Goal: Task Accomplishment & Management: Use online tool/utility

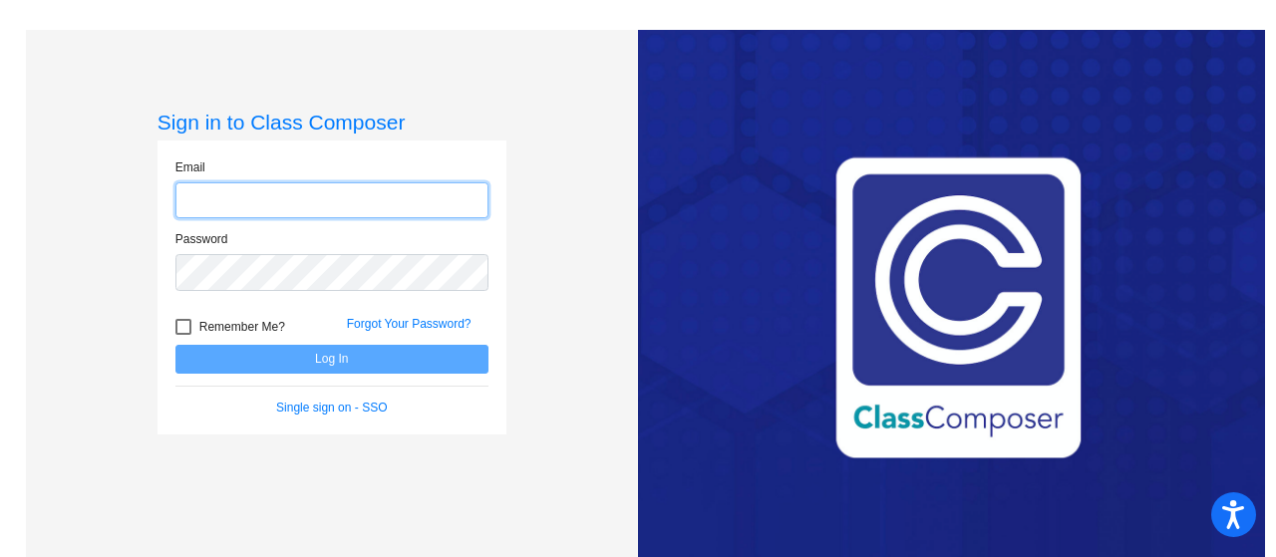
type input "[EMAIL_ADDRESS][DOMAIN_NAME]"
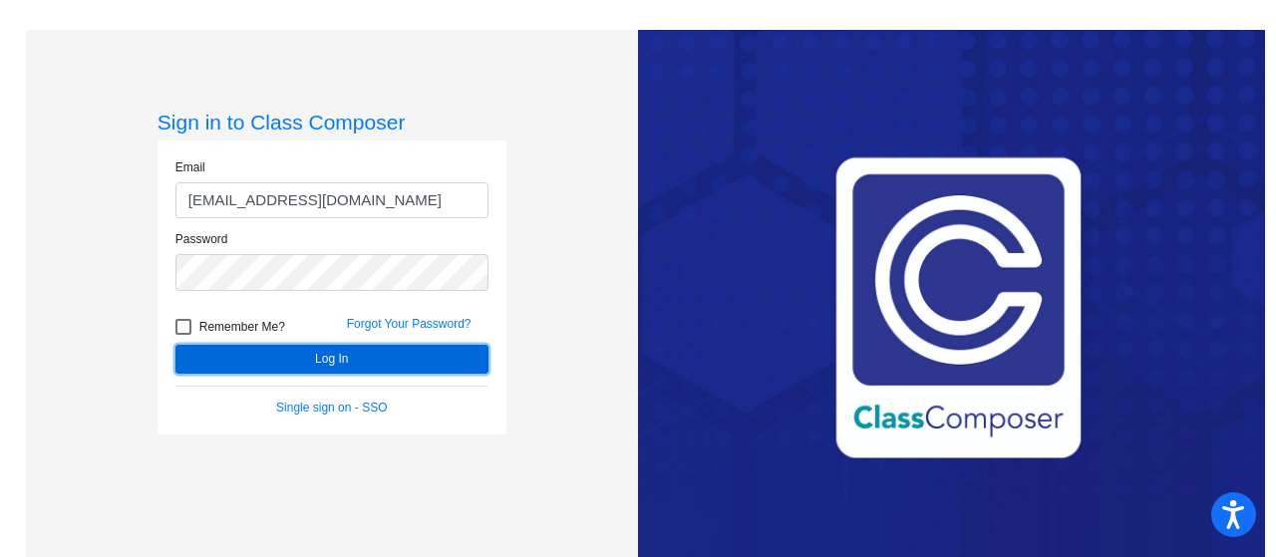
click at [333, 352] on button "Log In" at bounding box center [331, 359] width 313 height 29
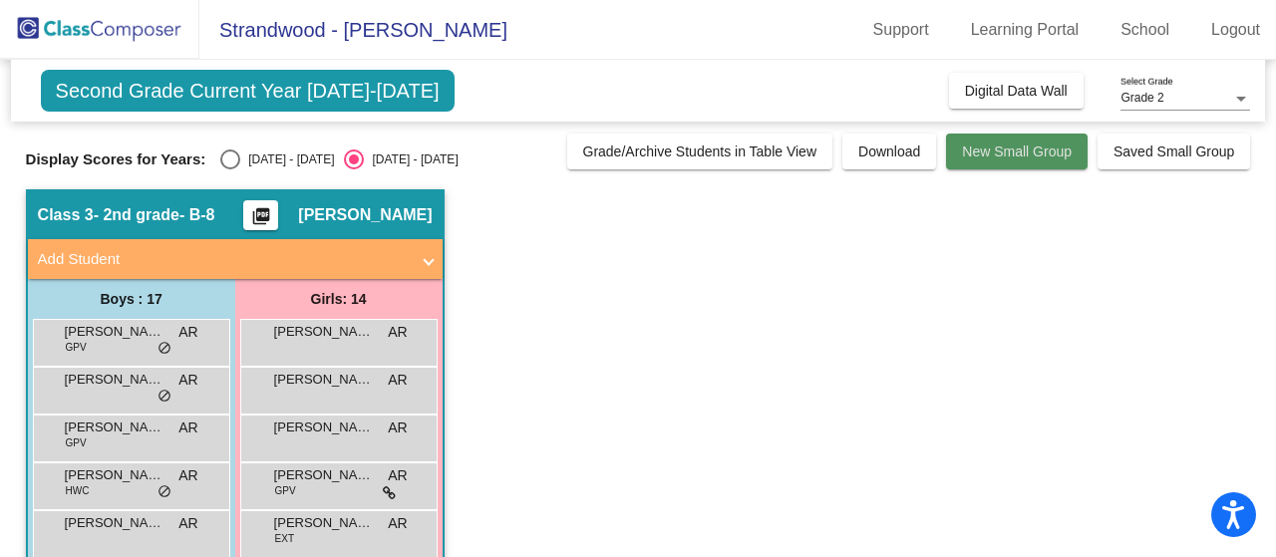
click at [1009, 157] on span "New Small Group" at bounding box center [1017, 152] width 110 height 16
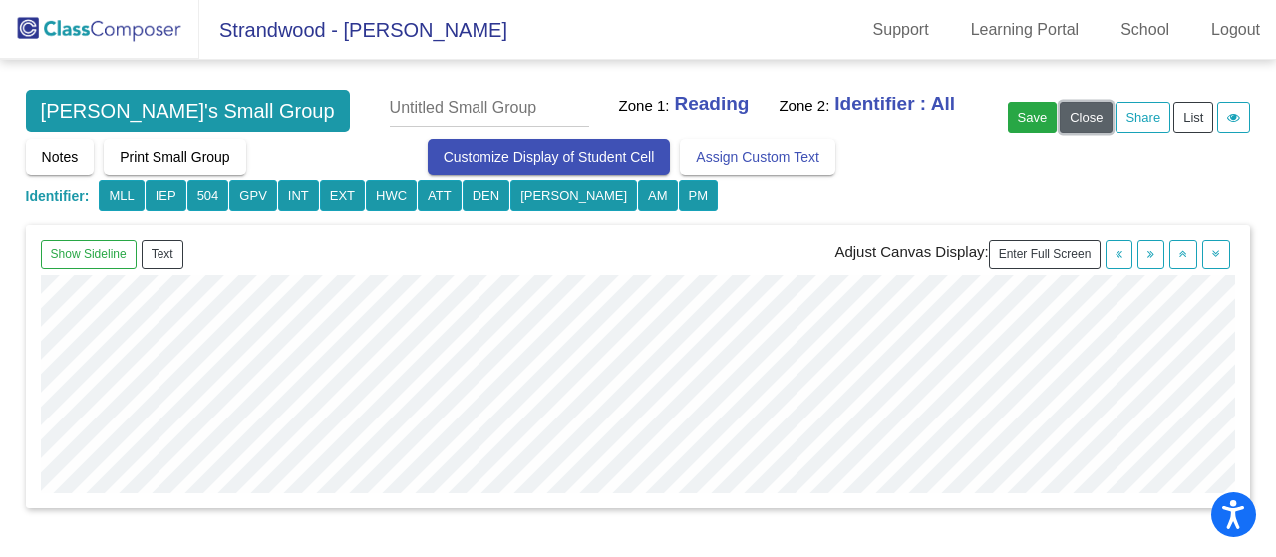
click at [1077, 111] on button "Close" at bounding box center [1086, 117] width 53 height 31
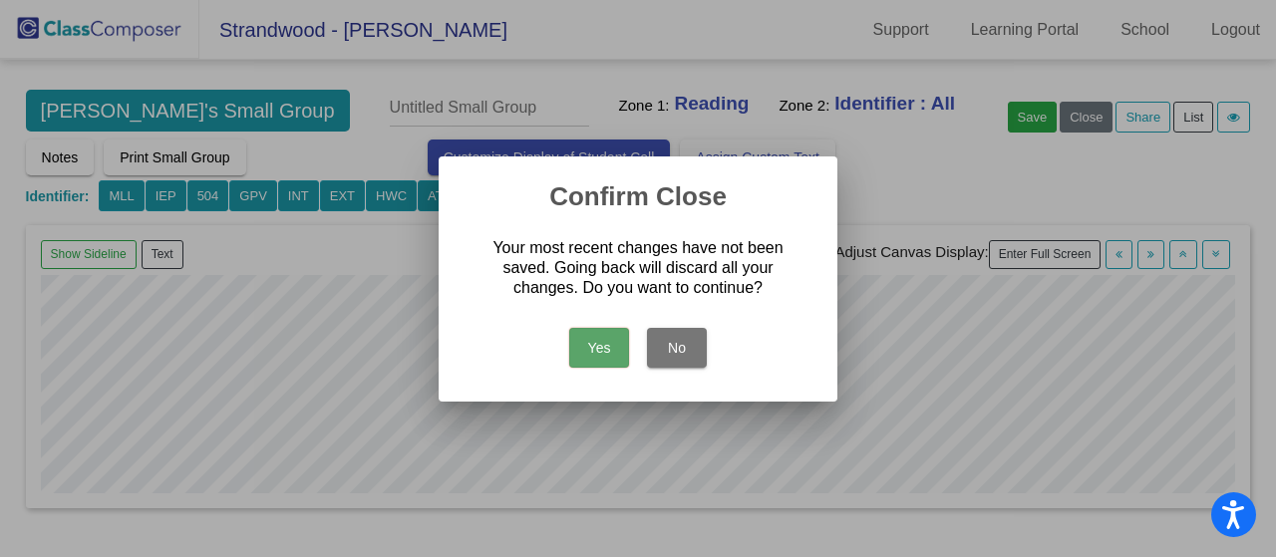
click at [598, 346] on button "Yes" at bounding box center [599, 348] width 60 height 40
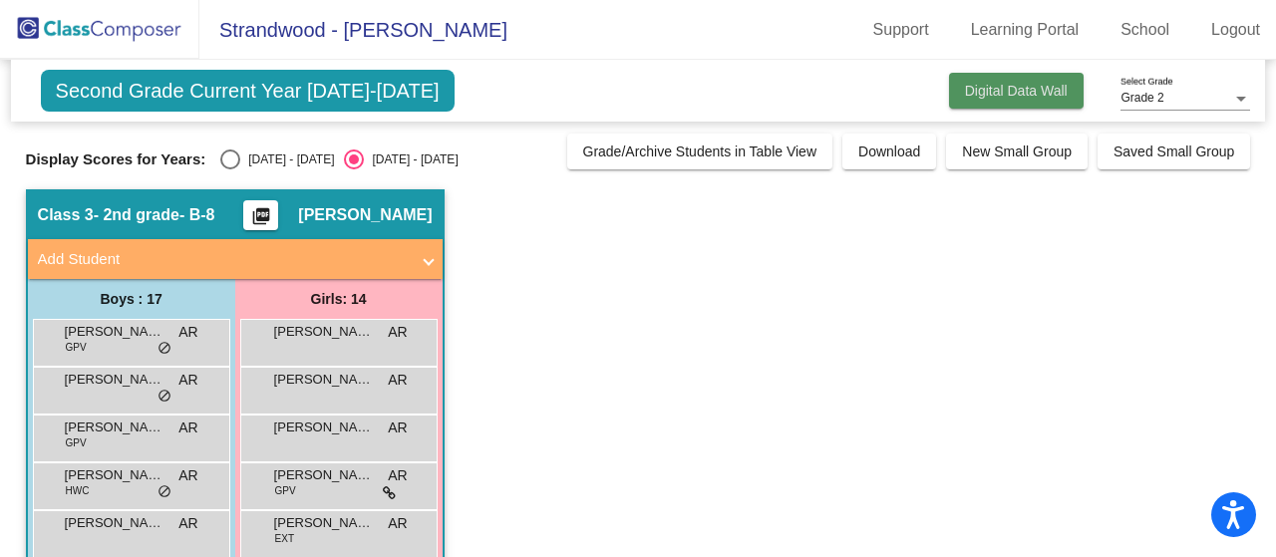
click at [1006, 90] on span "Digital Data Wall" at bounding box center [1016, 91] width 103 height 16
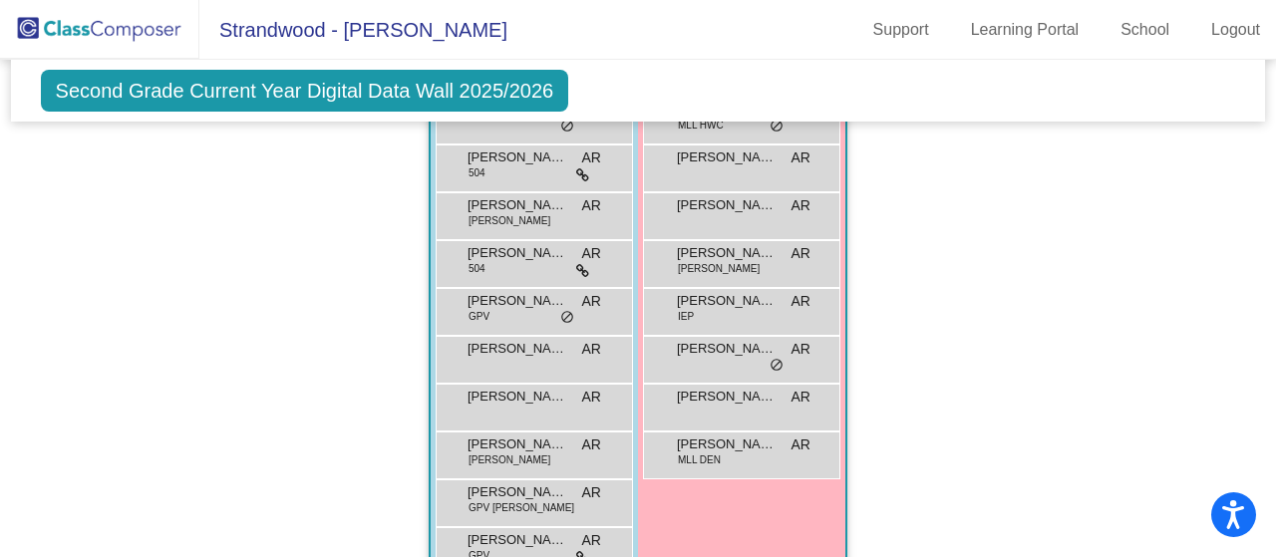
scroll to position [1735, 0]
